Goal: Check status: Check status

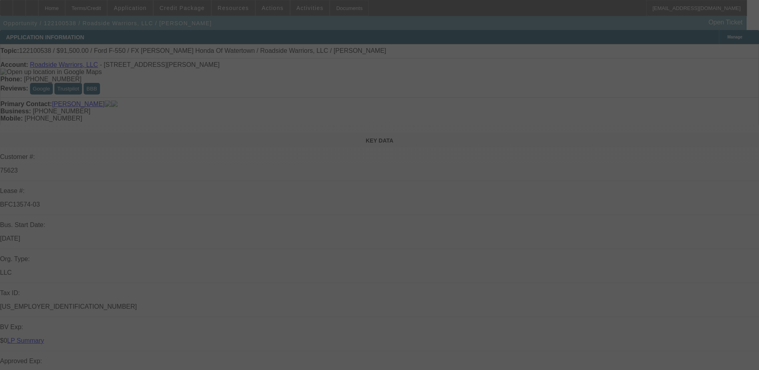
select select "0"
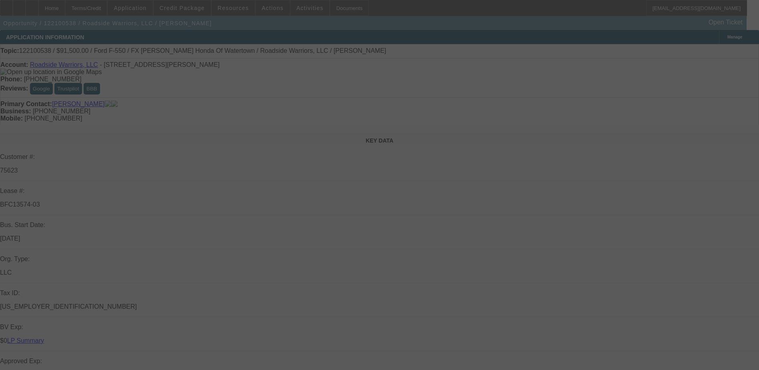
select select "0"
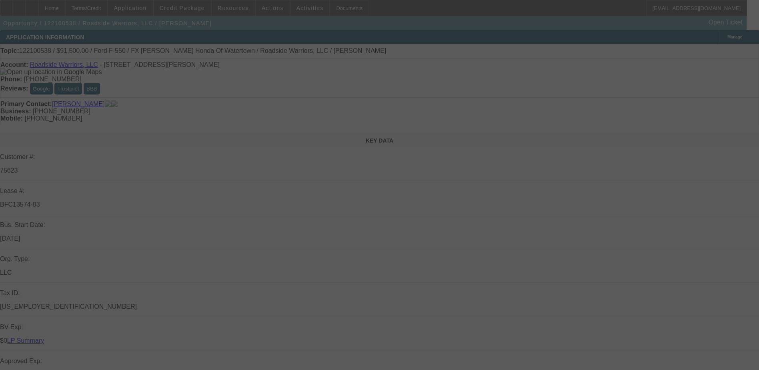
select select "0"
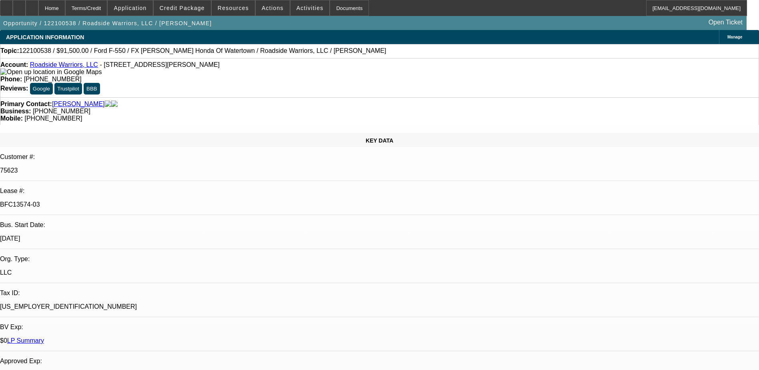
select select "1"
select select "6"
select select "1"
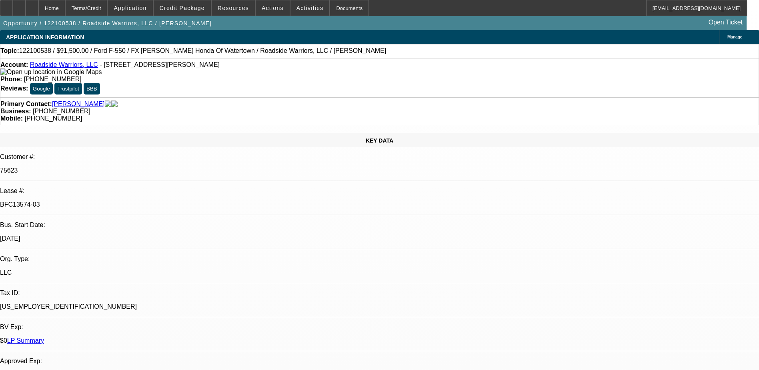
select select "6"
select select "1"
select select "2"
select select "6"
select select "1"
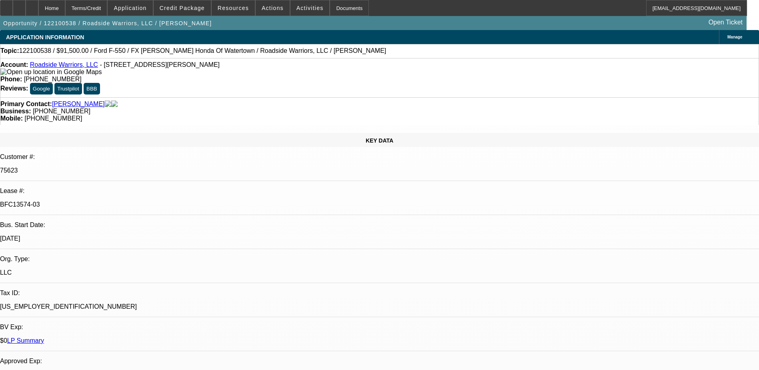
select select "2"
select select "6"
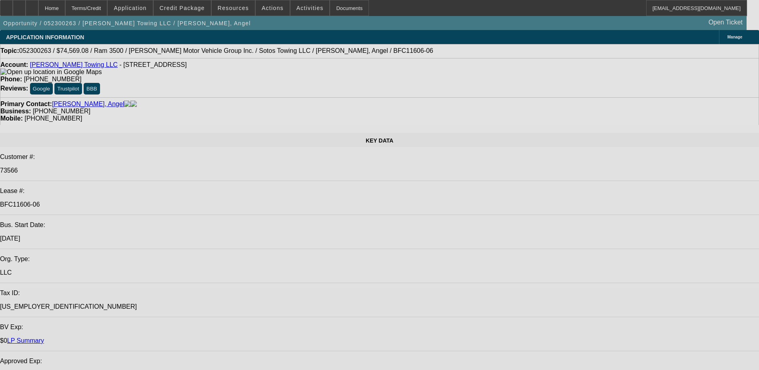
select select "0"
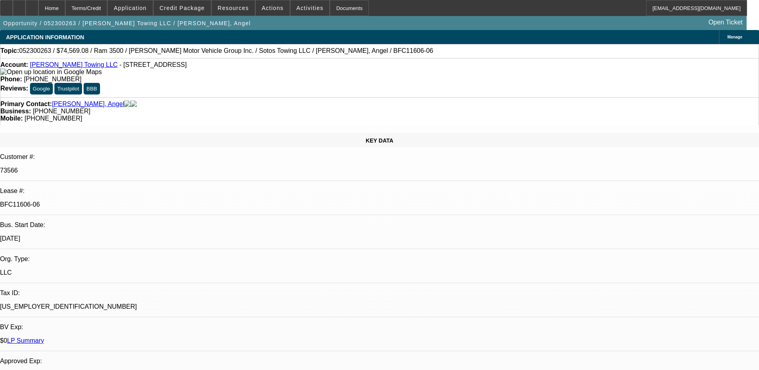
select select "0"
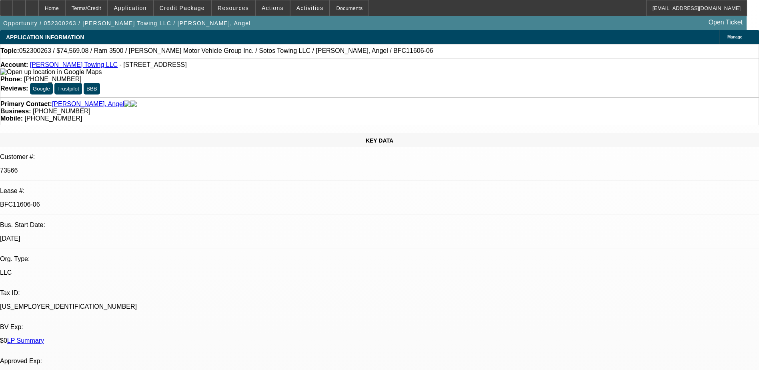
select select "0"
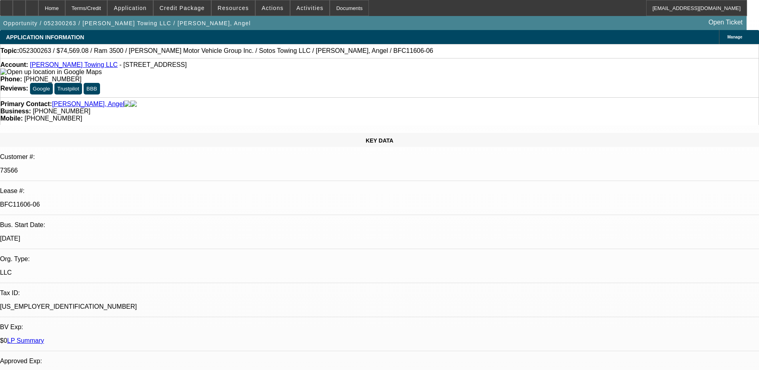
select select "1"
select select "6"
select select "1"
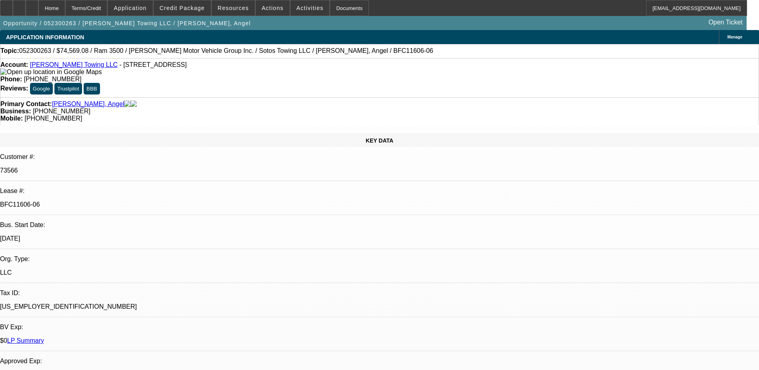
select select "6"
select select "1"
select select "2"
select select "6"
select select "1"
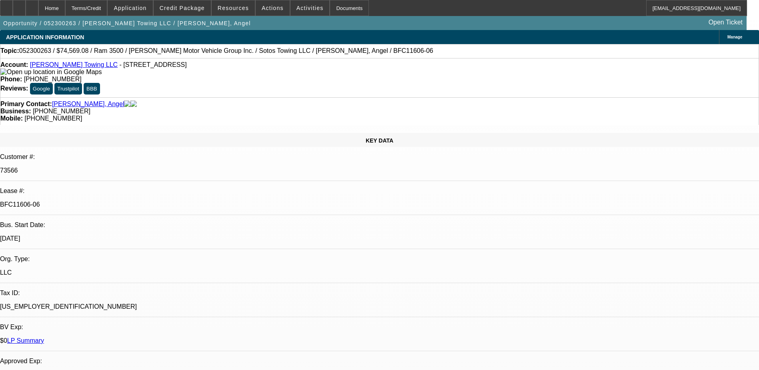
select select "2"
select select "6"
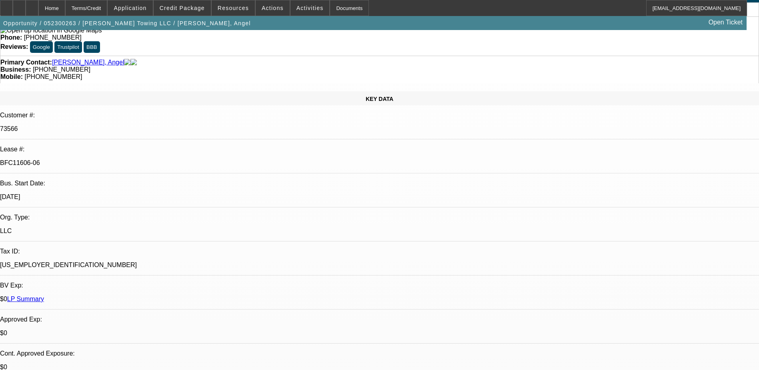
scroll to position [0, 0]
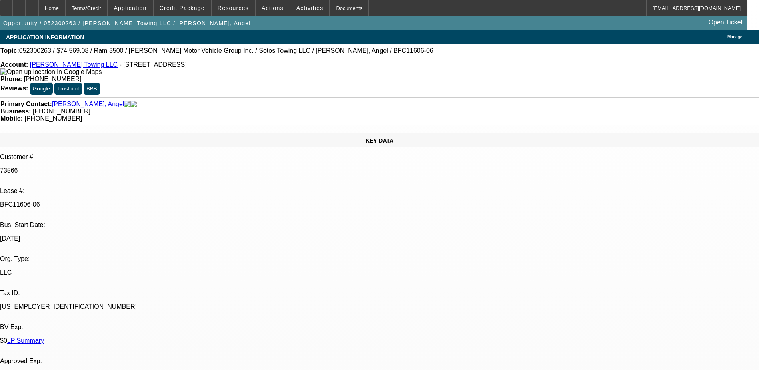
scroll to position [40, 0]
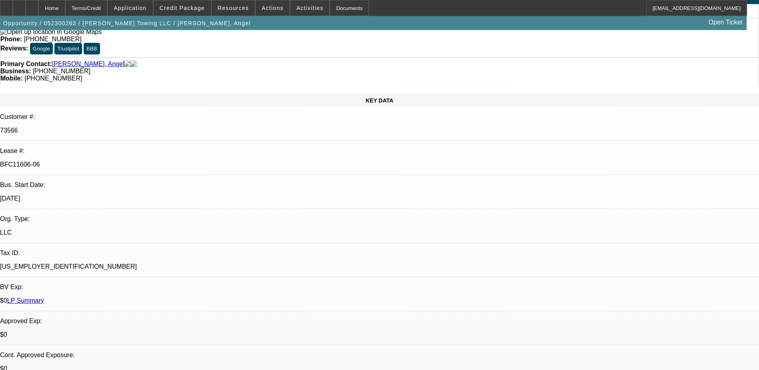
scroll to position [80, 0]
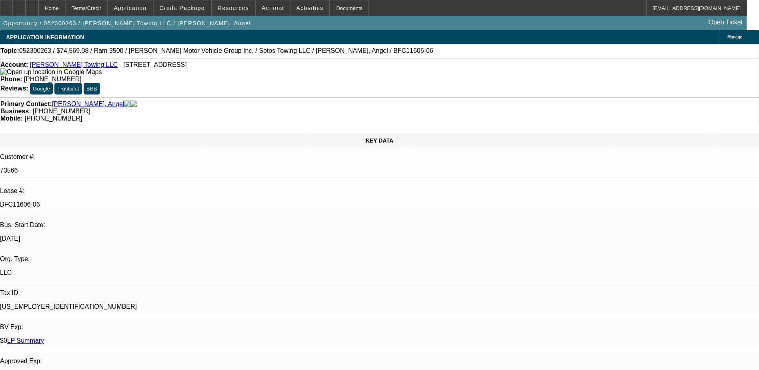
scroll to position [160, 0]
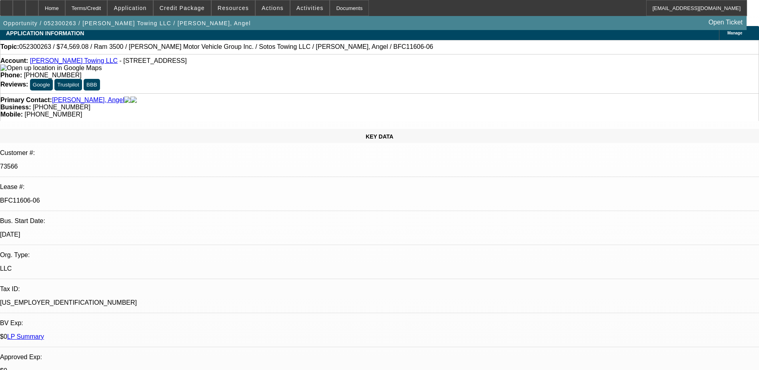
scroll to position [0, 0]
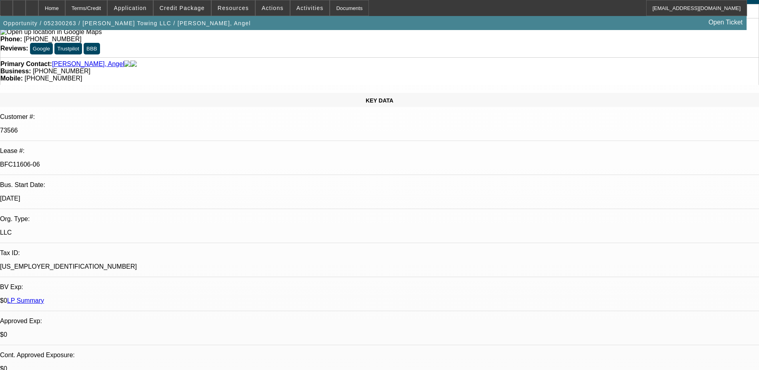
scroll to position [0, 0]
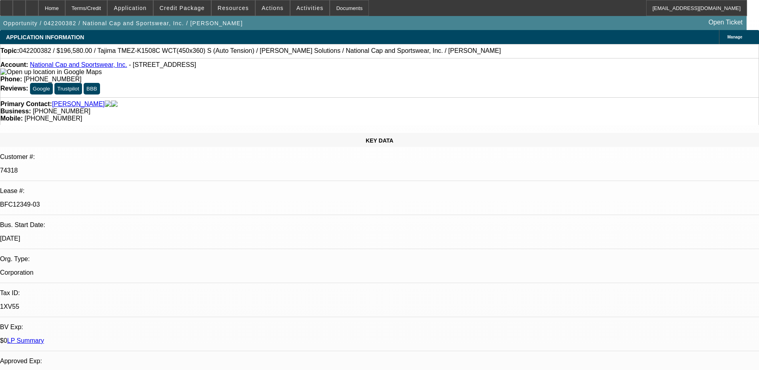
select select "0"
select select "2"
select select "0"
select select "2"
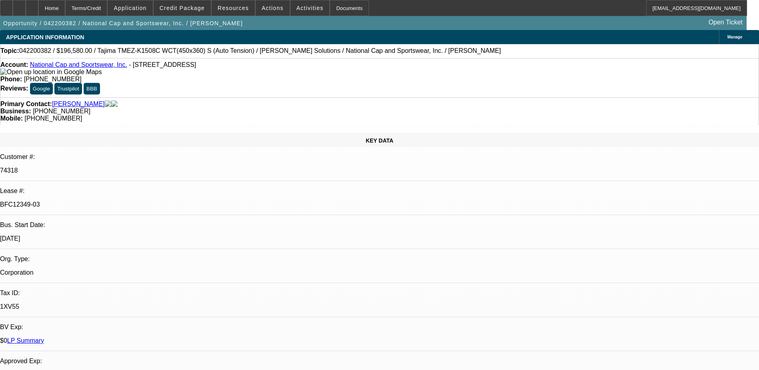
select select "0"
select select "2"
select select "0"
select select "2"
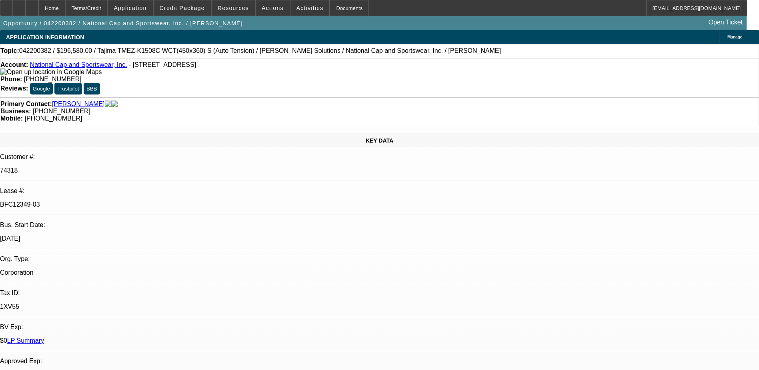
select select "0"
select select "2"
select select "0"
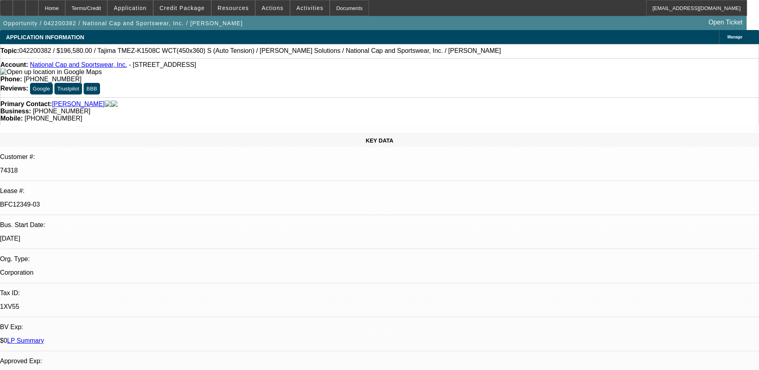
select select "2"
select select "0"
select select "2"
